Goal: Find specific page/section: Find specific page/section

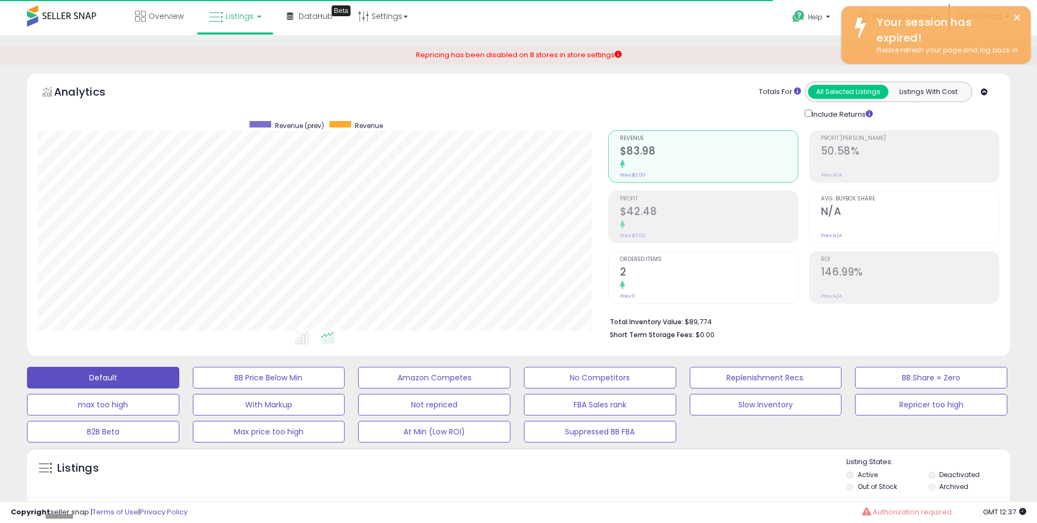
select select "**"
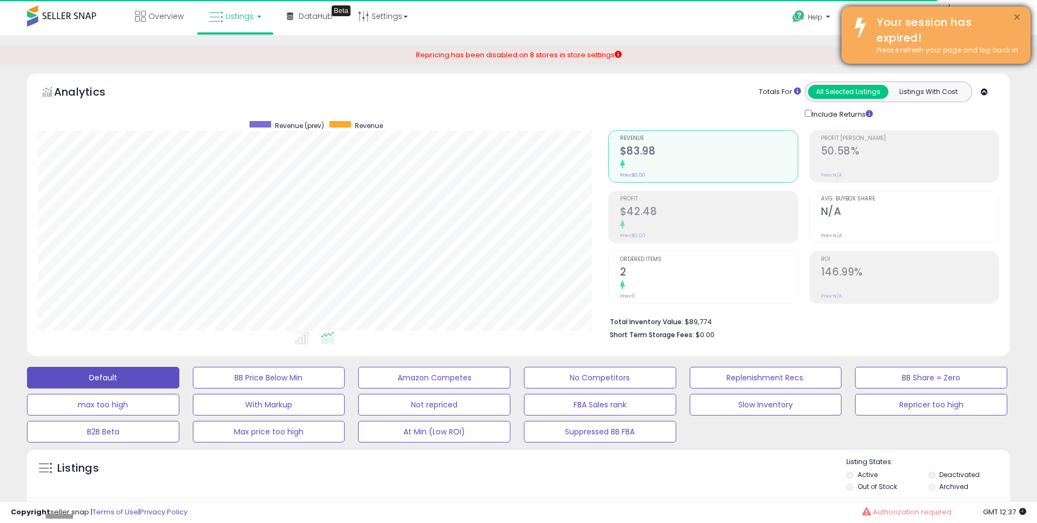
click at [1017, 11] on button "×" at bounding box center [1017, 18] width 9 height 14
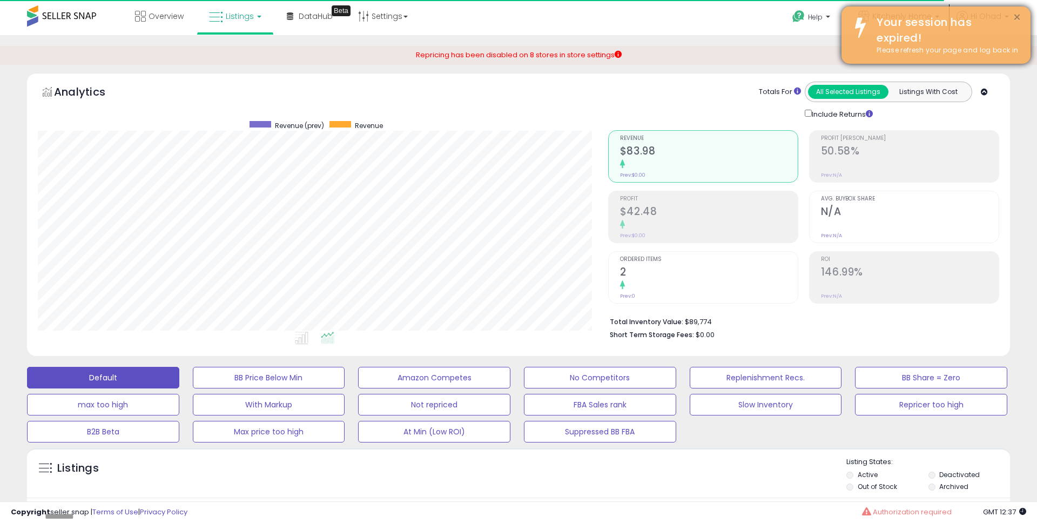
scroll to position [221, 570]
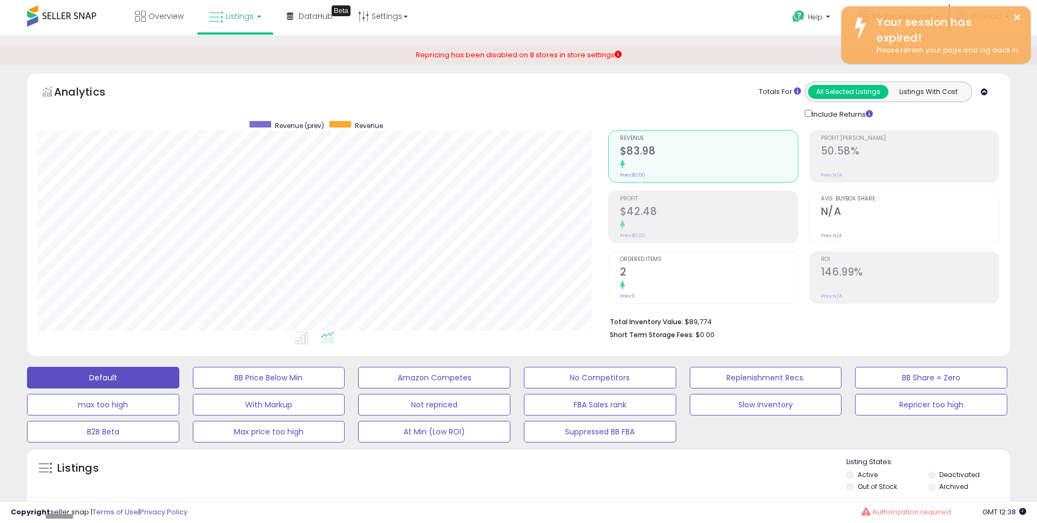
click at [290, 15] on icon at bounding box center [290, 16] width 6 height 8
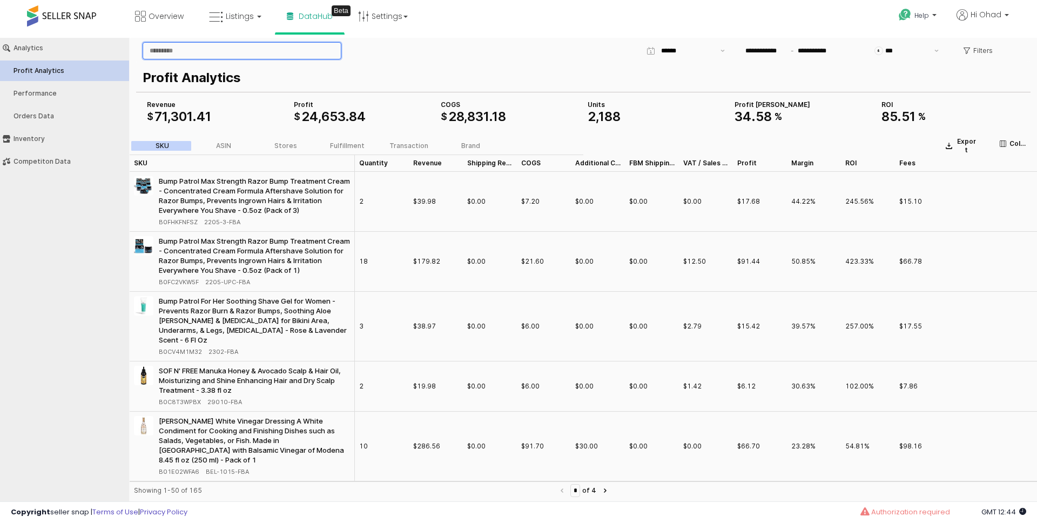
click at [190, 49] on input "App Frame" at bounding box center [242, 51] width 198 height 16
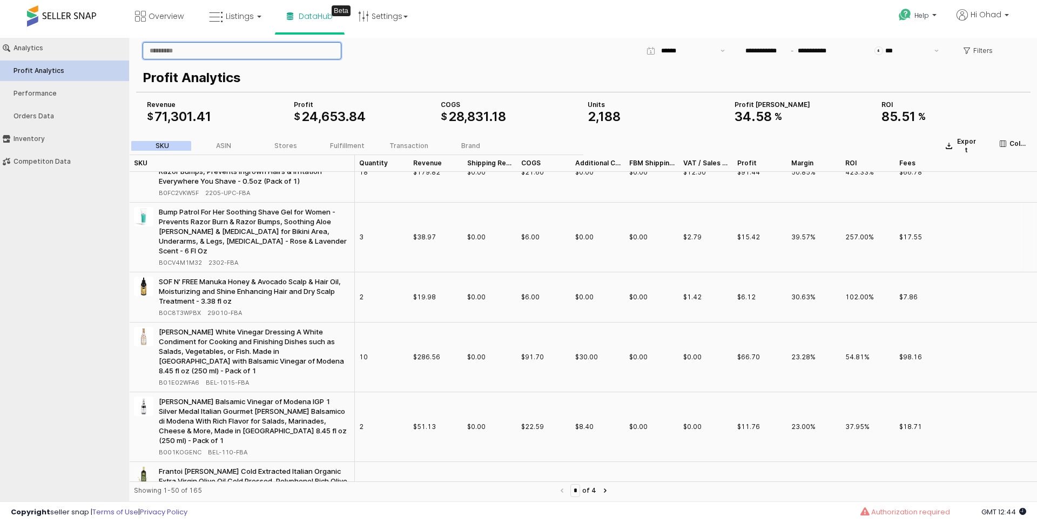
scroll to position [124, 0]
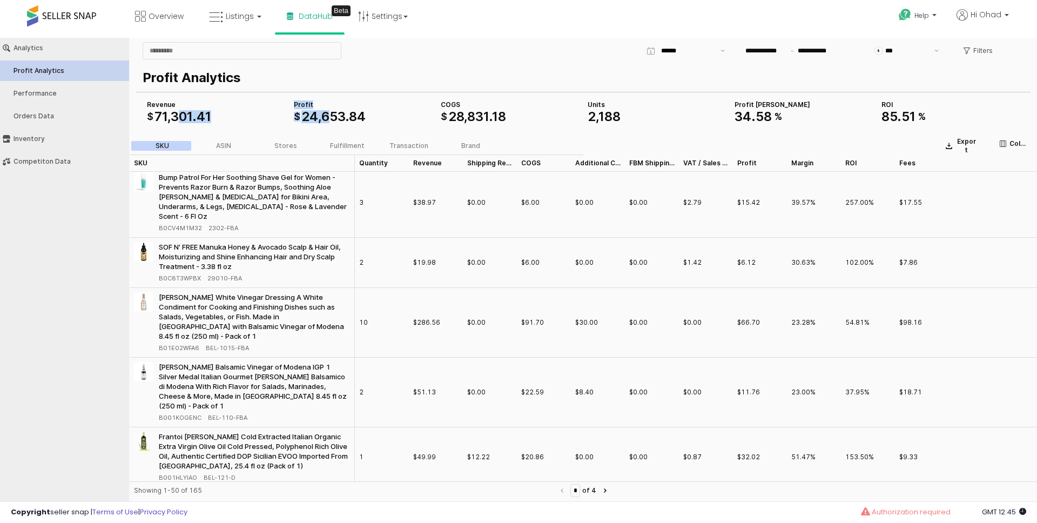
drag, startPoint x: 182, startPoint y: 118, endPoint x: 332, endPoint y: 118, distance: 150.2
click at [332, 118] on div "COGS $ 28 , 831 . 18 Revenue $ 71 , 301 . 41 Profit $ 24 , 653 . 84 Units 2 , 1…" at bounding box center [584, 111] width 882 height 26
click at [153, 101] on div "App Frame" at bounding box center [216, 100] width 147 height 4
click at [230, 144] on div "ASIN" at bounding box center [223, 146] width 15 height 8
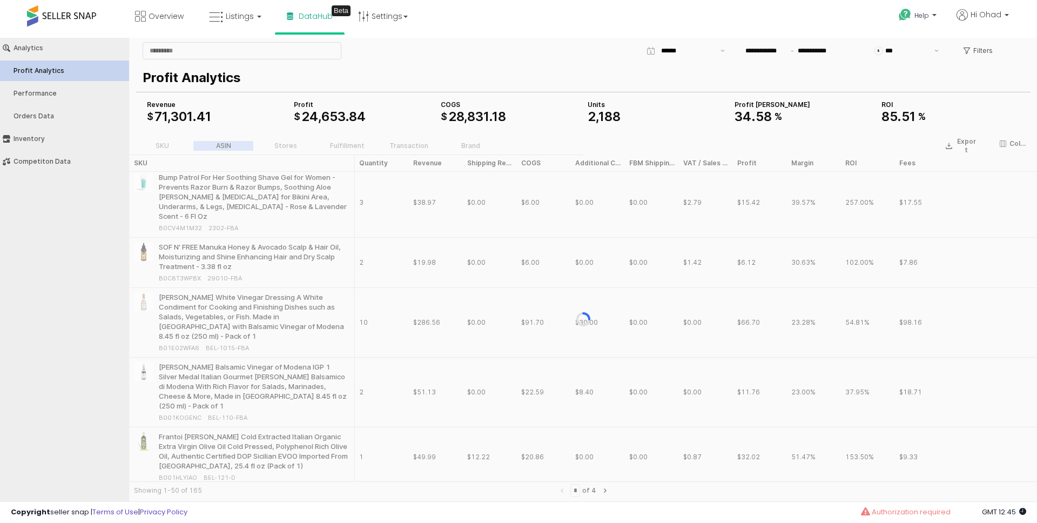
scroll to position [0, 0]
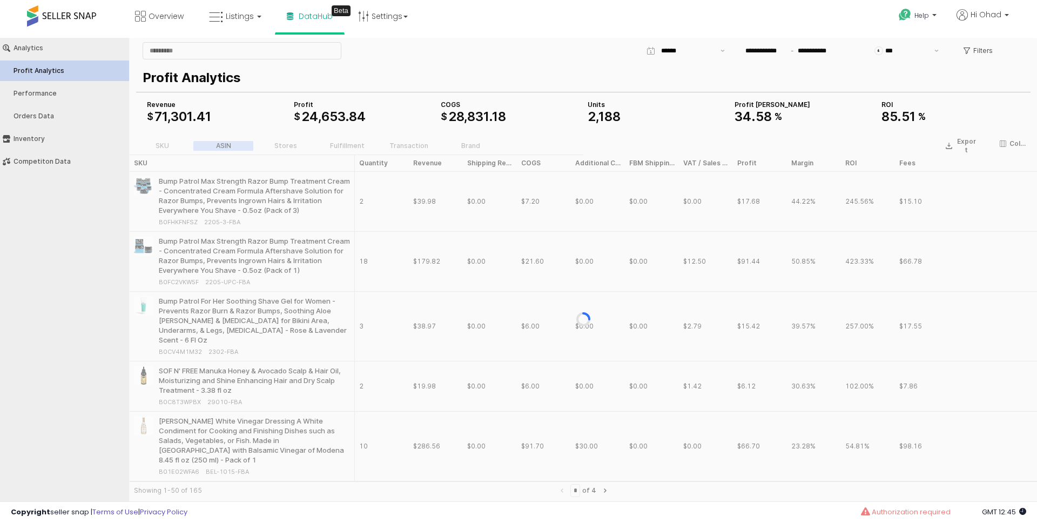
click at [275, 144] on div "App Frame" at bounding box center [584, 319] width 908 height 372
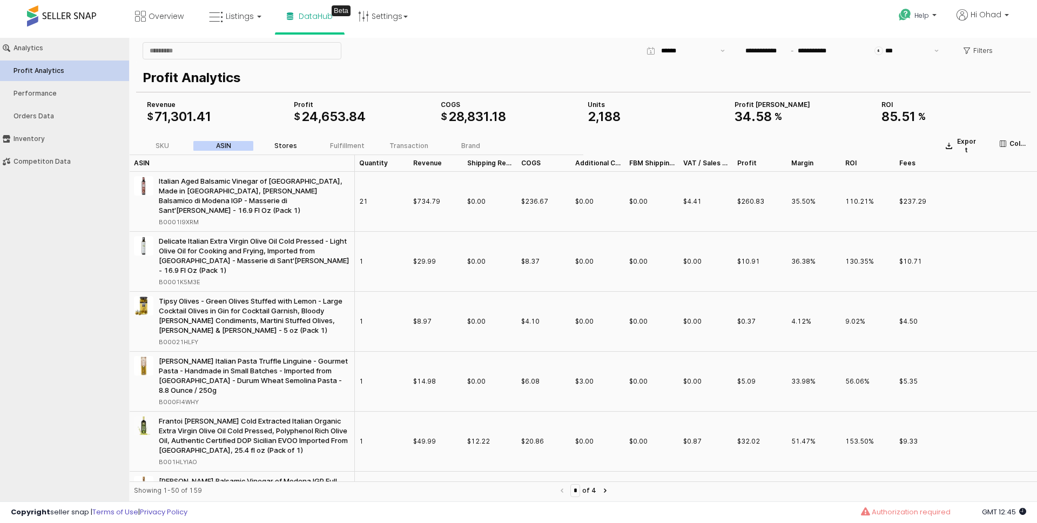
click at [286, 147] on div "Stores" at bounding box center [285, 146] width 23 height 8
